Goal: Task Accomplishment & Management: Complete application form

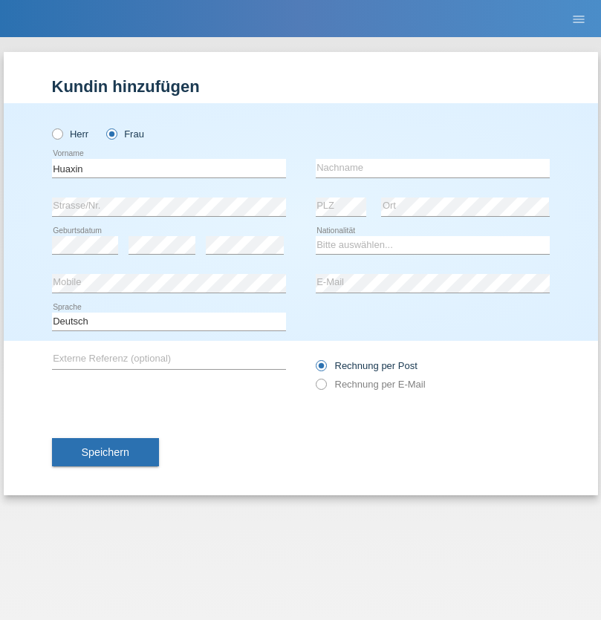
type input "Huaxin"
click at [432, 168] on input "text" at bounding box center [433, 168] width 234 height 19
type input "Haeni"
select select "CH"
radio input "true"
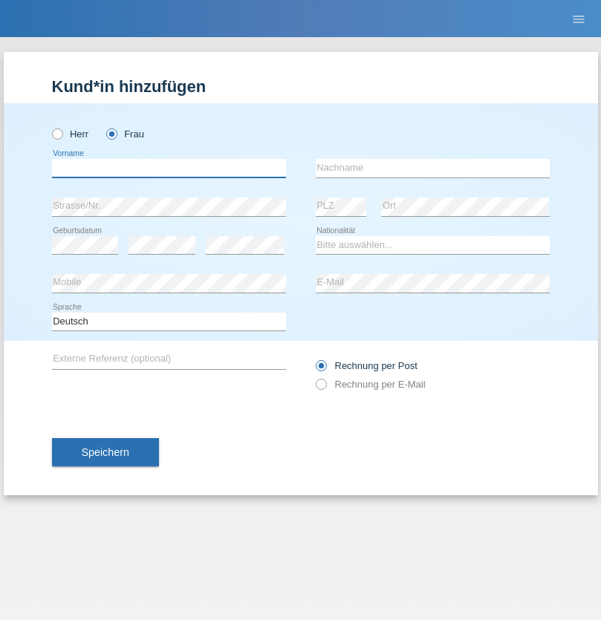
click at [169, 168] on input "text" at bounding box center [169, 168] width 234 height 19
type input "Hoti"
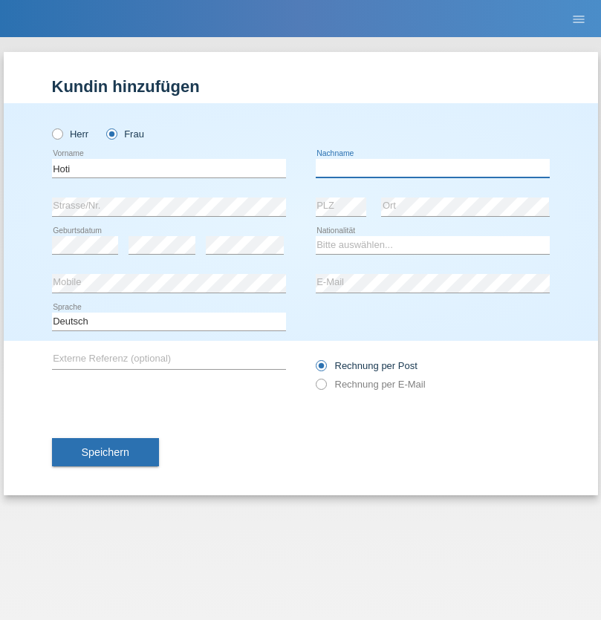
click at [432, 168] on input "text" at bounding box center [433, 168] width 234 height 19
type input "Elona"
select select "CH"
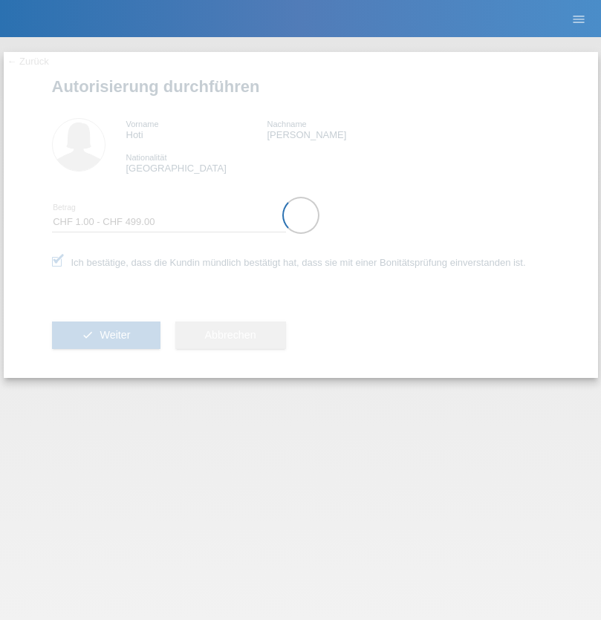
select select "1"
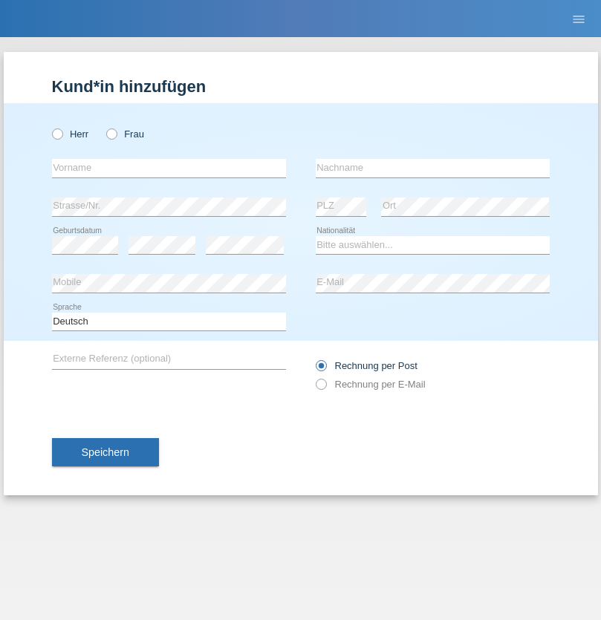
radio input "true"
click at [169, 168] on input "text" at bounding box center [169, 168] width 234 height 19
type input "Hoti"
click at [432, 168] on input "text" at bounding box center [433, 168] width 234 height 19
type input "Albana"
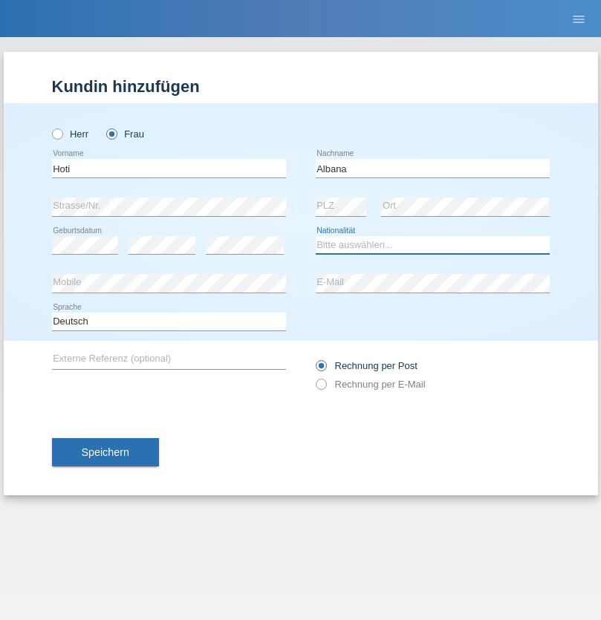
select select "CH"
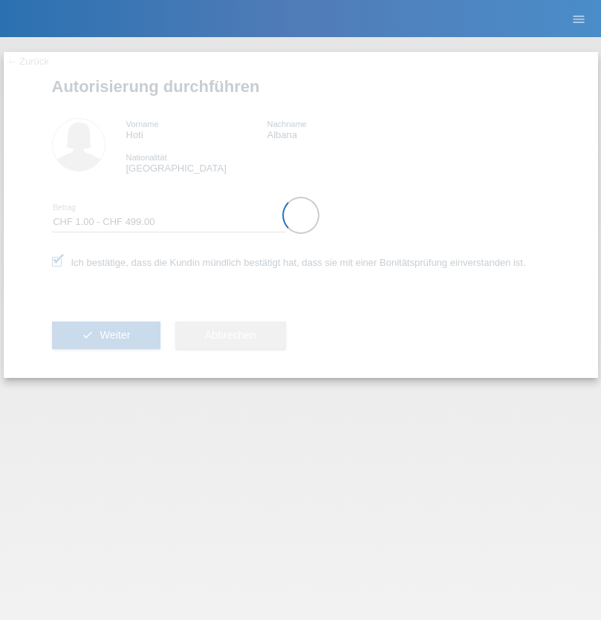
select select "1"
